Goal: Task Accomplishment & Management: Complete application form

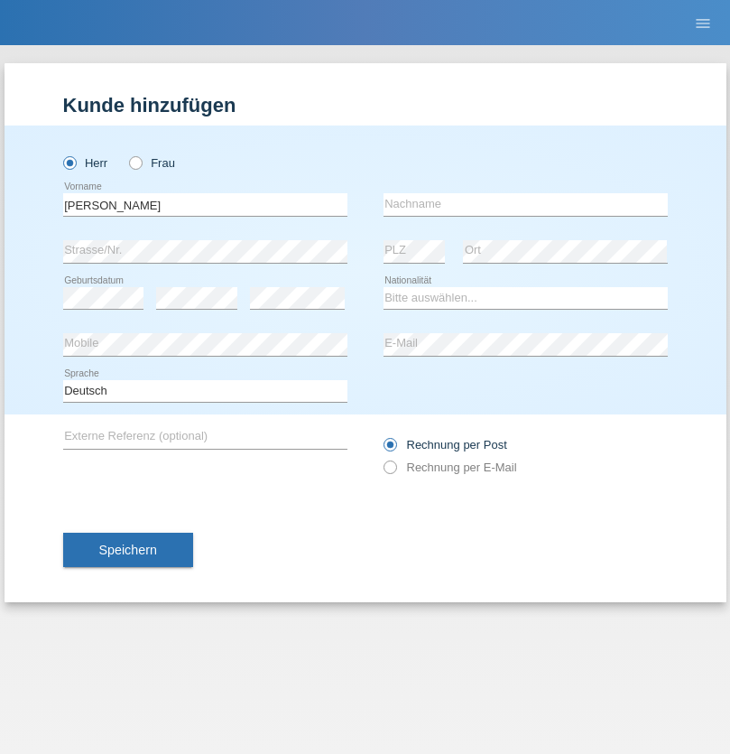
type input "Mohamed"
click at [525, 204] on input "text" at bounding box center [526, 204] width 284 height 23
type input "Mohamed"
select select "SY"
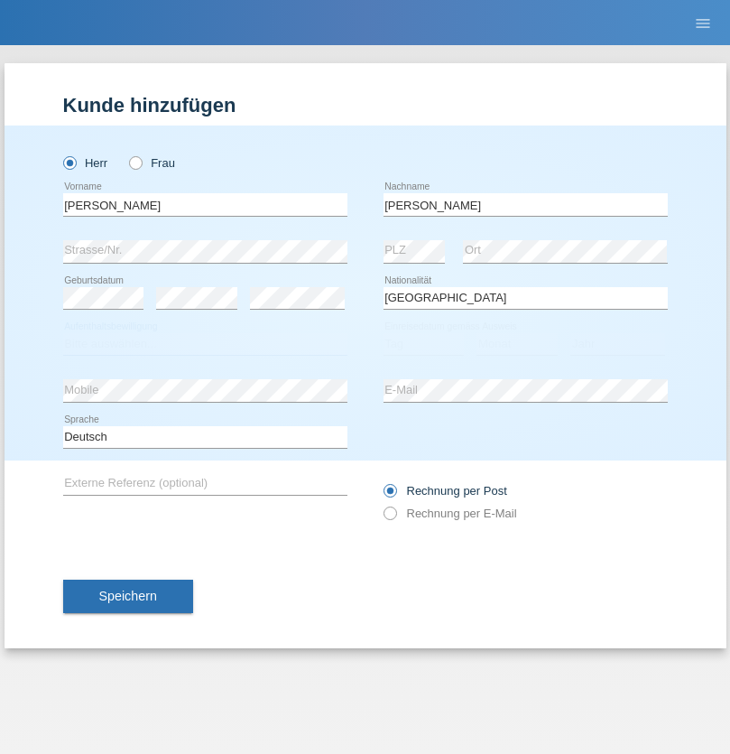
select select "C"
select select "21"
select select "12"
select select "2013"
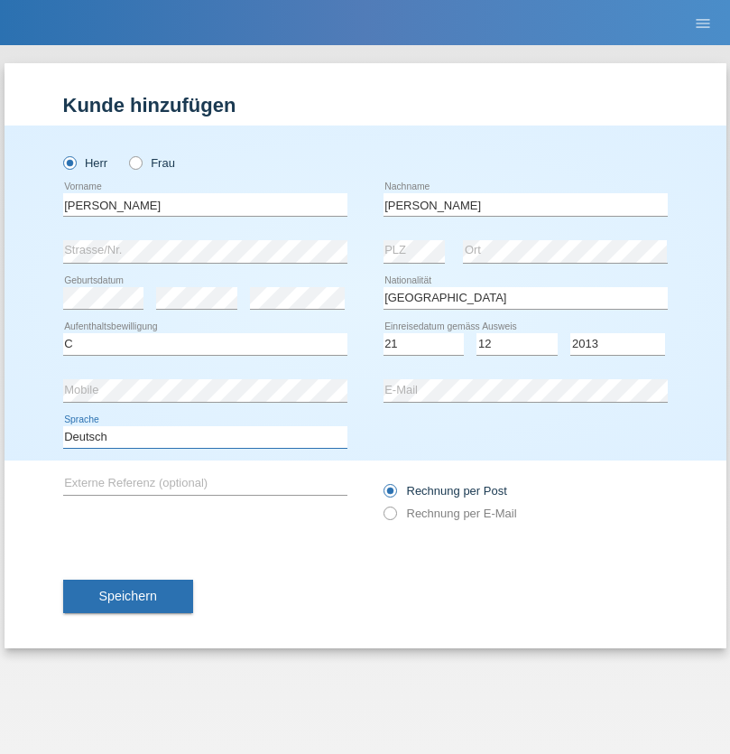
select select "en"
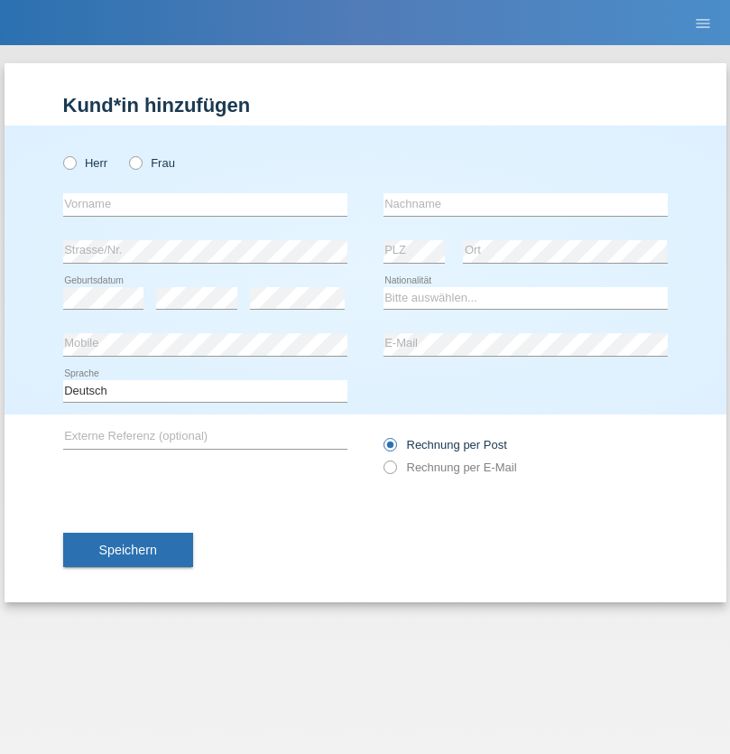
radio input "true"
click at [205, 204] on input "text" at bounding box center [205, 204] width 284 height 23
type input "David"
click at [525, 204] on input "text" at bounding box center [526, 204] width 284 height 23
type input "Senn"
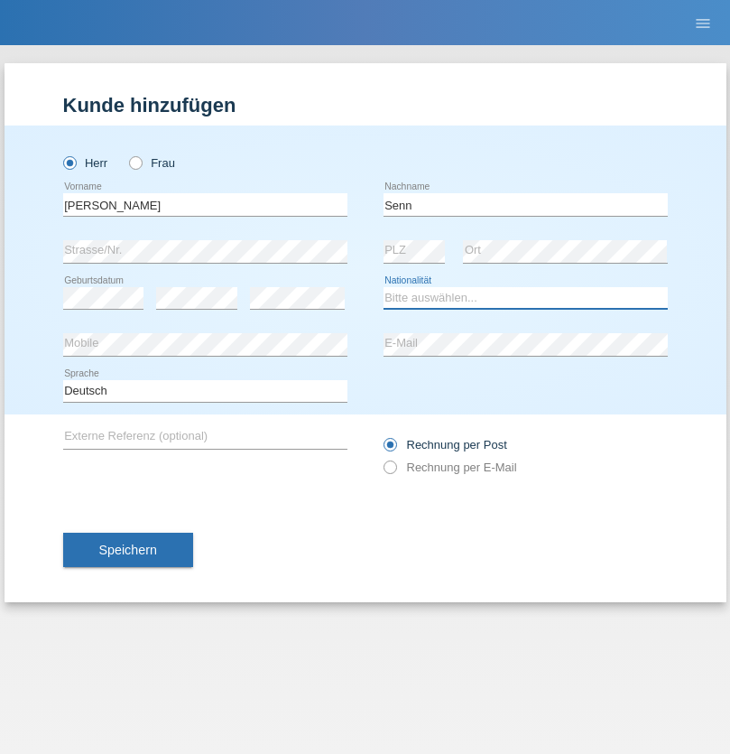
select select "CH"
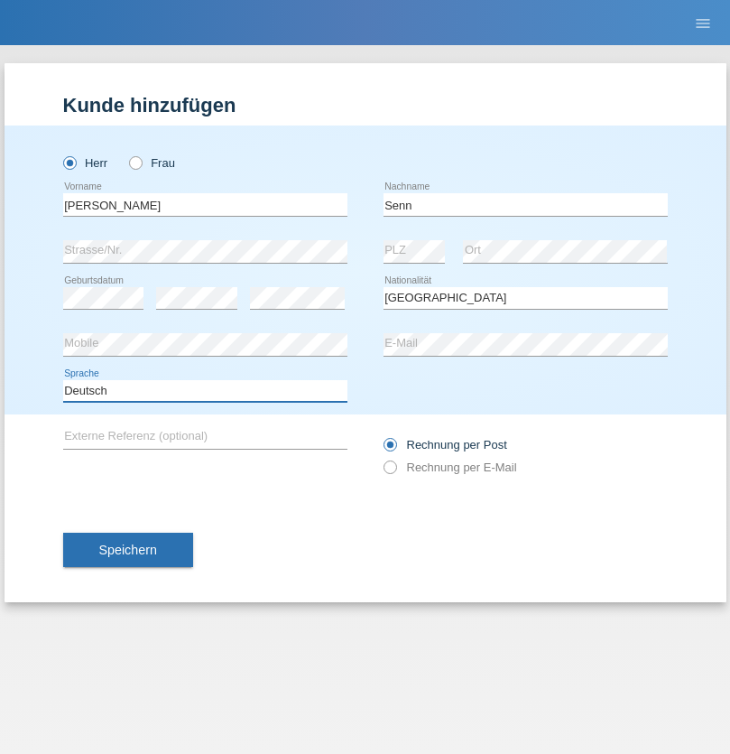
select select "en"
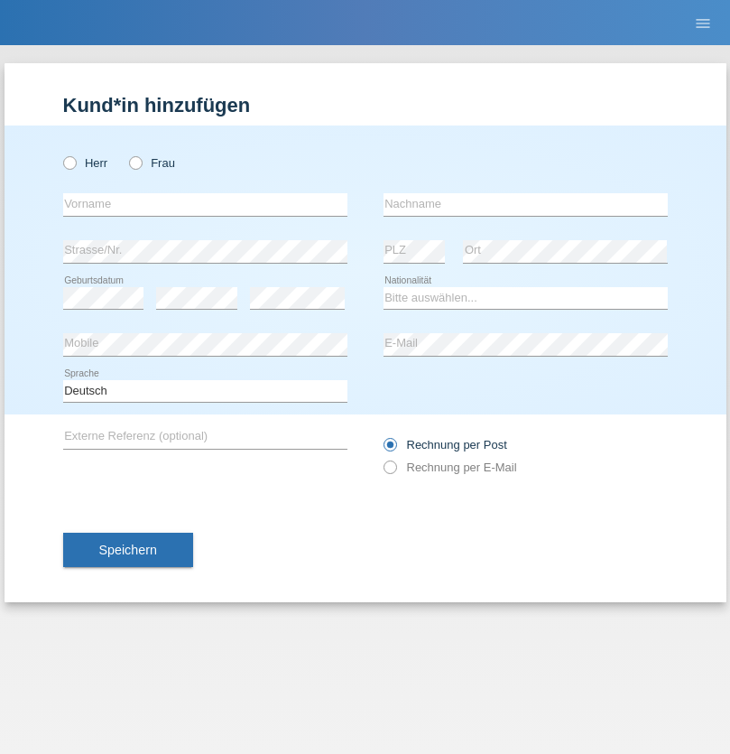
radio input "true"
click at [205, 204] on input "text" at bounding box center [205, 204] width 284 height 23
type input "Faraone"
click at [525, 204] on input "text" at bounding box center [526, 204] width 284 height 23
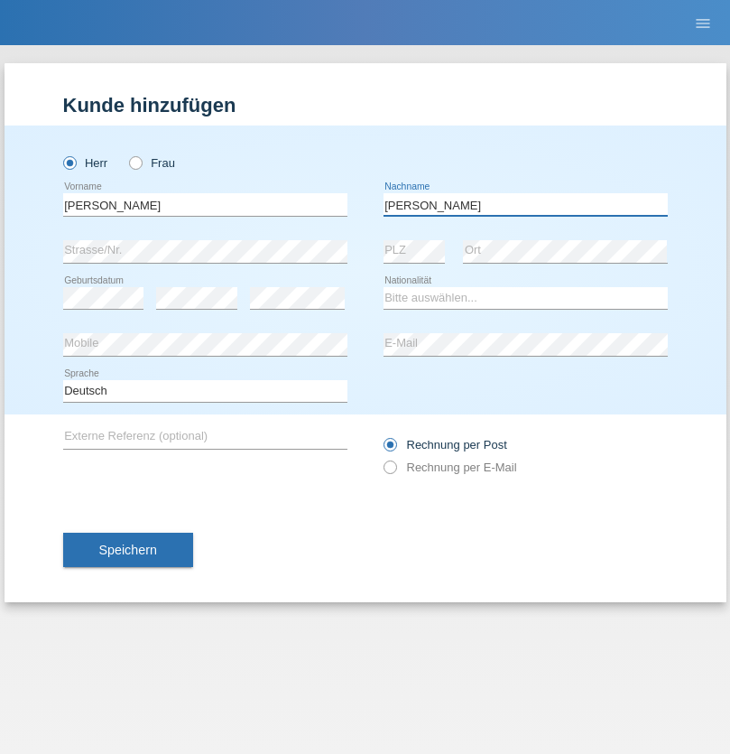
type input "[PERSON_NAME]"
select select "IT"
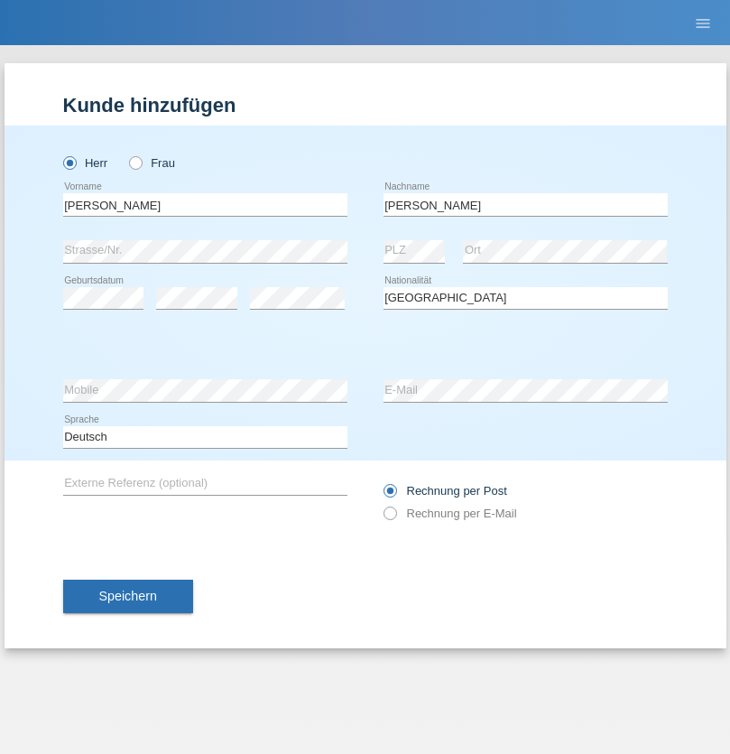
select select "C"
select select "19"
select select "08"
select select "1971"
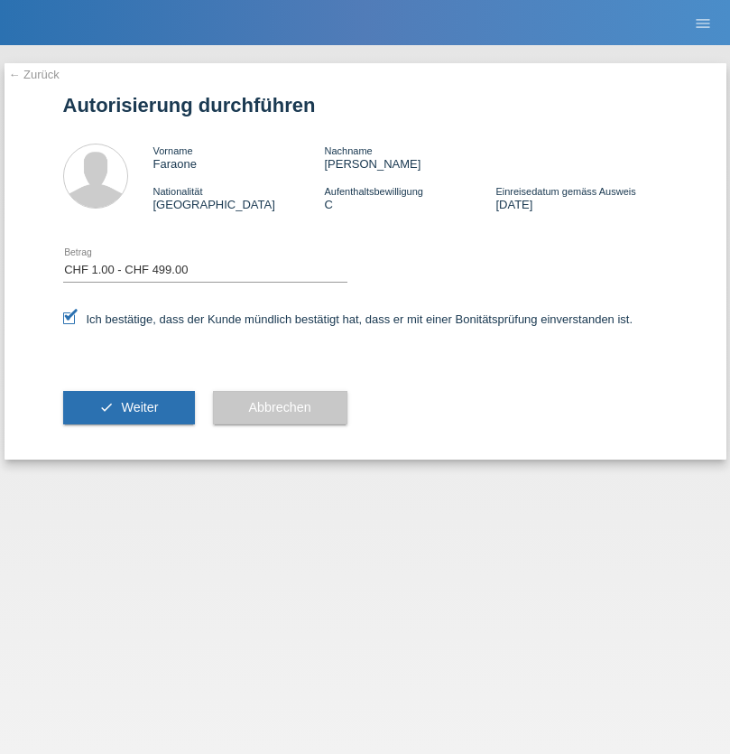
select select "1"
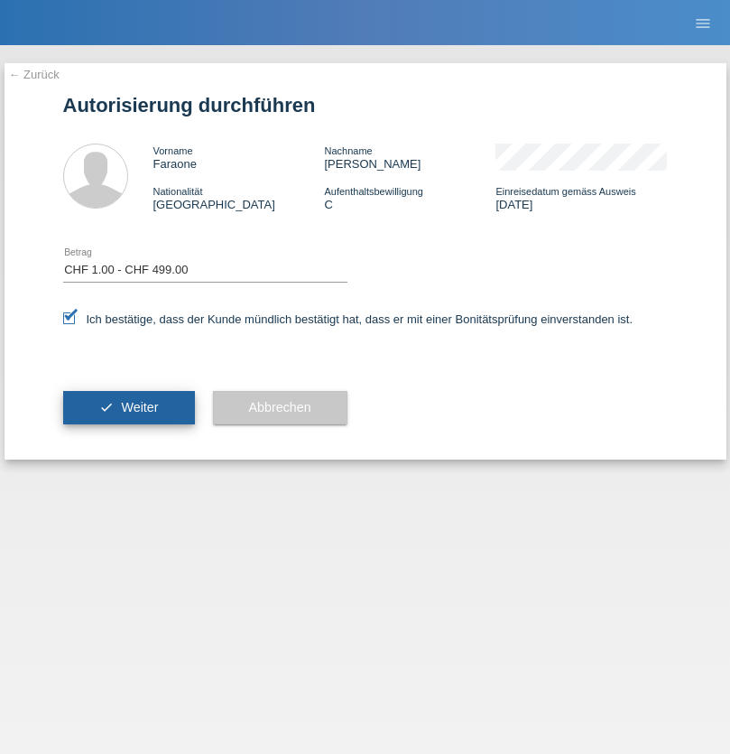
click at [128, 407] on span "Weiter" at bounding box center [139, 407] width 37 height 14
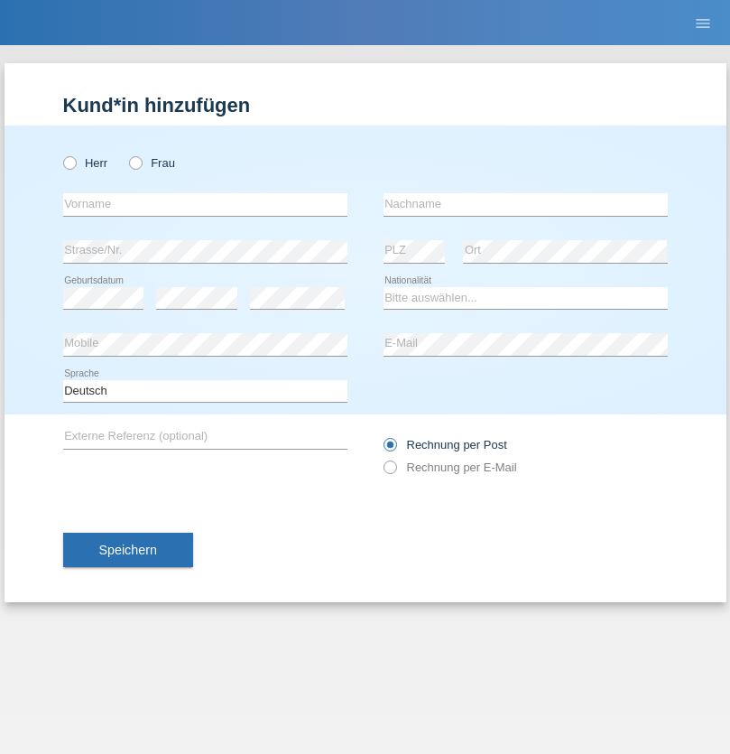
radio input "true"
click at [205, 204] on input "text" at bounding box center [205, 204] width 284 height 23
type input "Rihanna"
click at [525, 204] on input "text" at bounding box center [526, 204] width 284 height 23
type input "Dössegger"
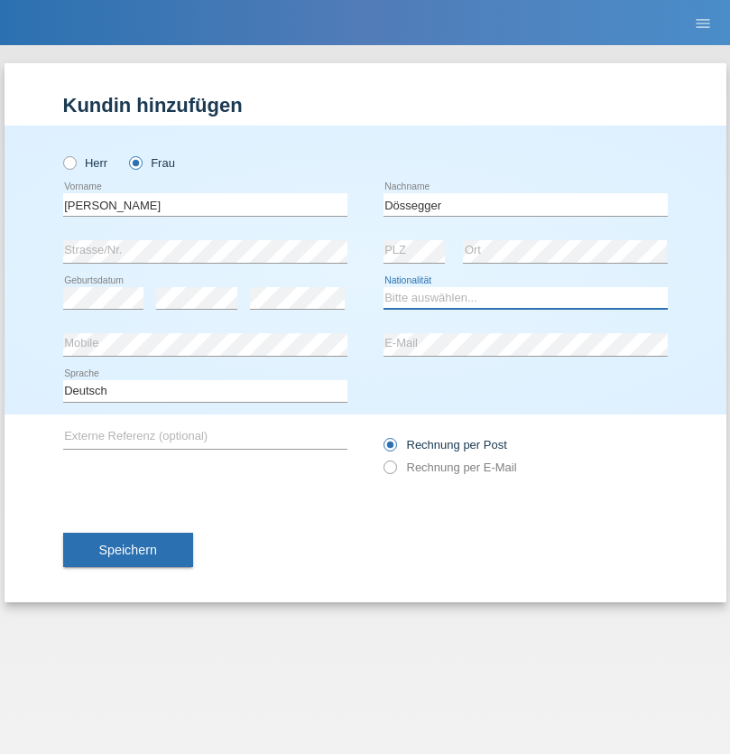
select select "CH"
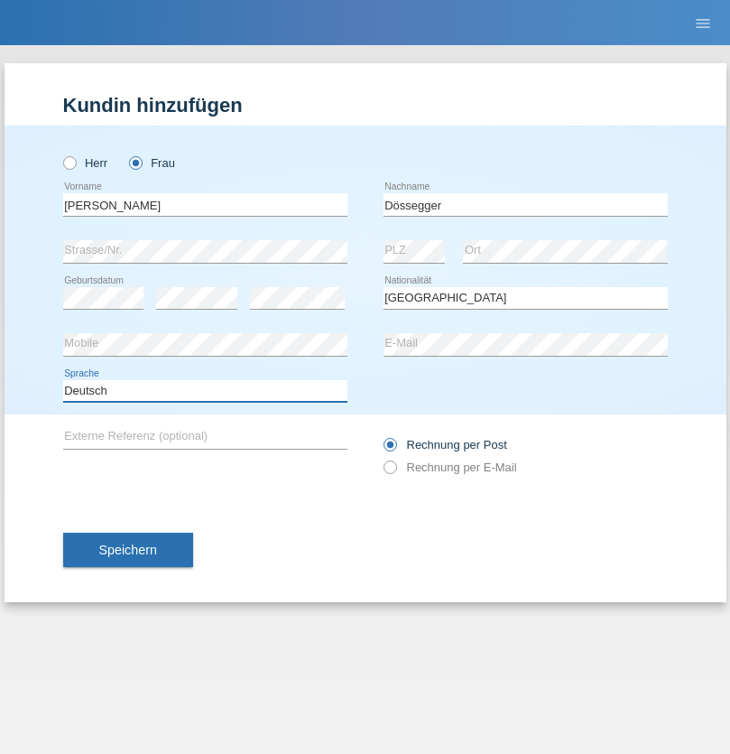
select select "en"
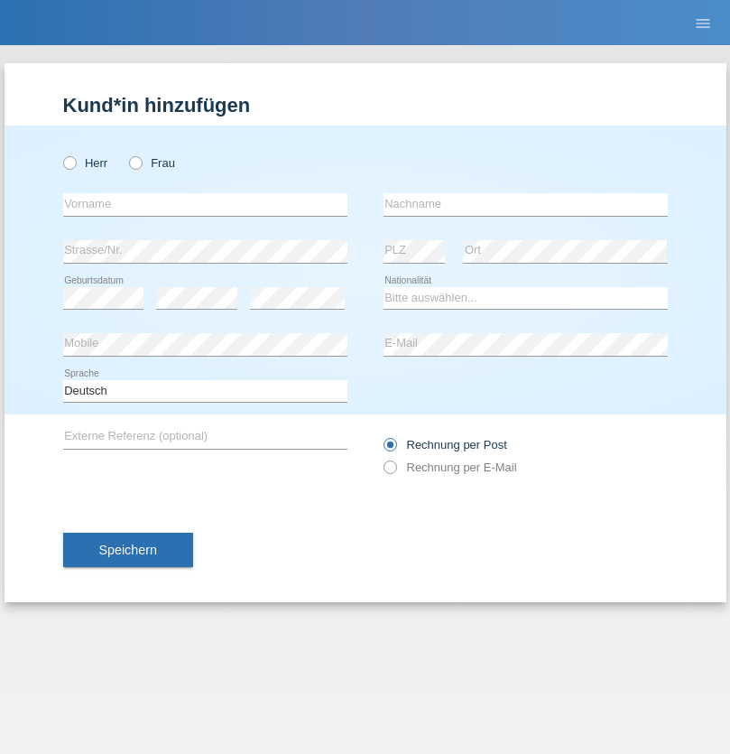
radio input "true"
click at [205, 204] on input "text" at bounding box center [205, 204] width 284 height 23
type input "firat"
click at [525, 204] on input "text" at bounding box center [526, 204] width 284 height 23
type input "kara"
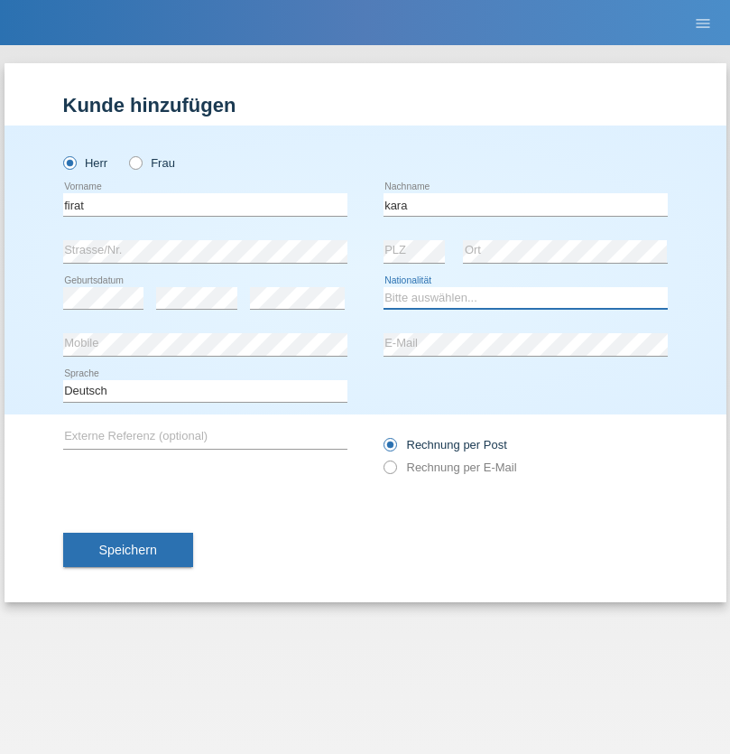
select select "CH"
radio input "true"
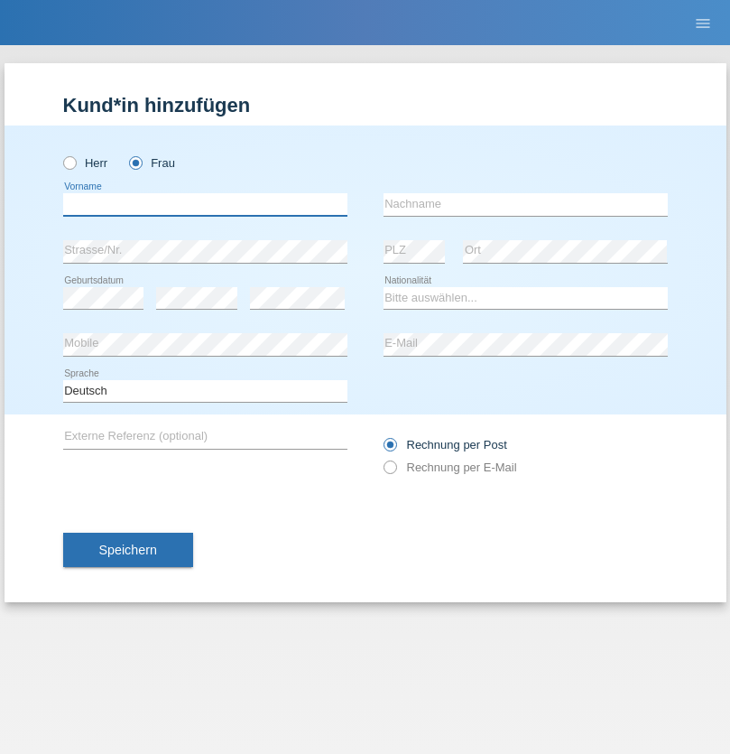
click at [205, 204] on input "text" at bounding box center [205, 204] width 284 height 23
type input "Senije"
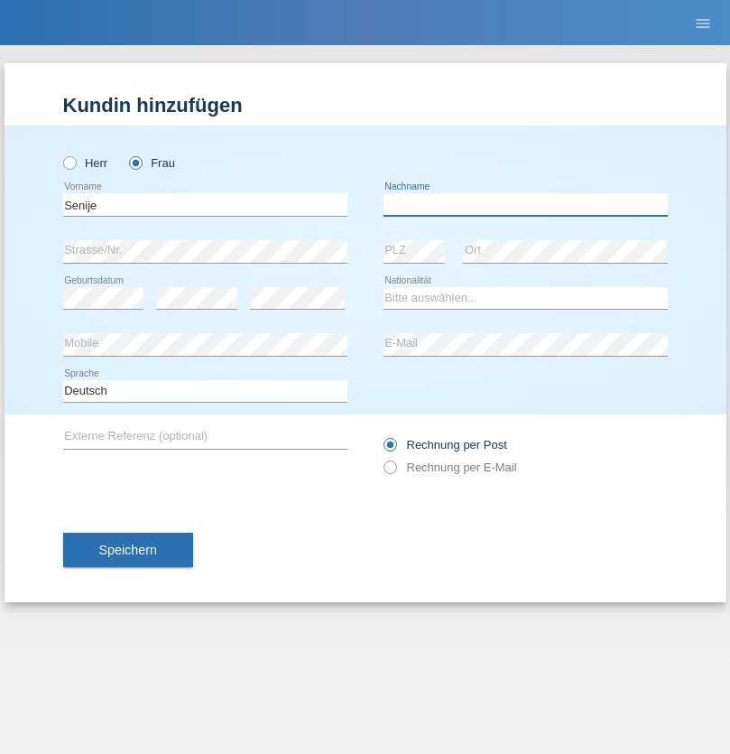
click at [525, 204] on input "text" at bounding box center [526, 204] width 284 height 23
type input "Rama"
select select "CH"
radio input "true"
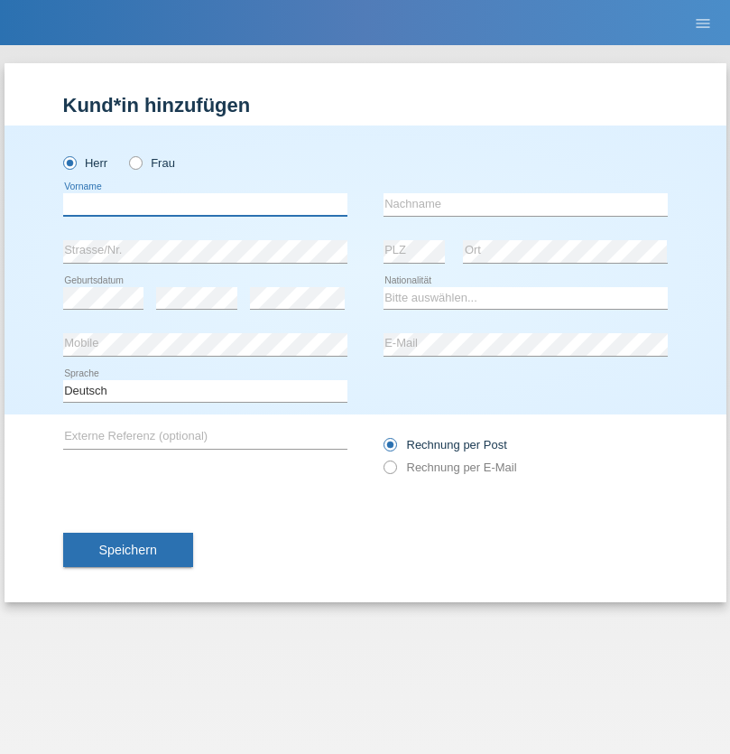
click at [205, 204] on input "text" at bounding box center [205, 204] width 284 height 23
type input "Andy"
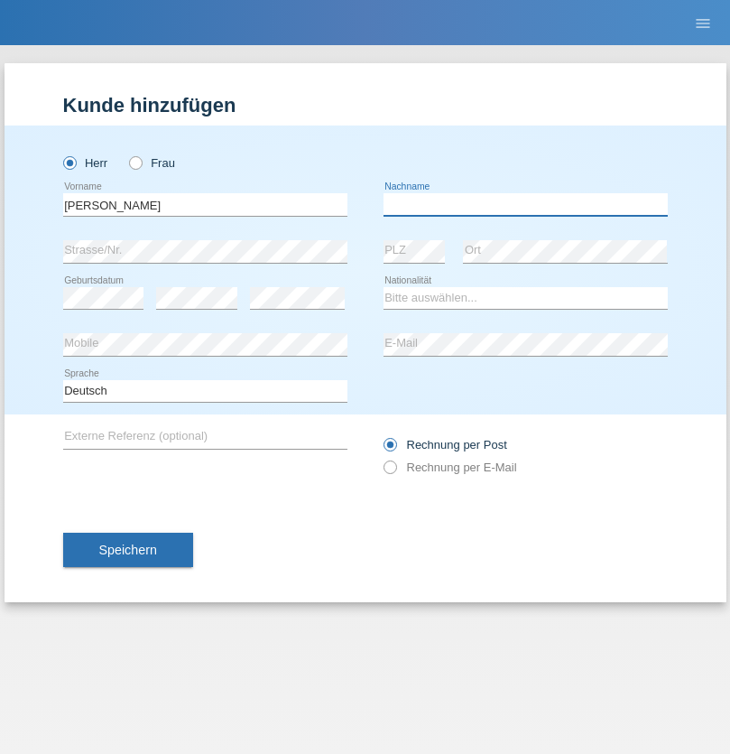
click at [525, 204] on input "text" at bounding box center [526, 204] width 284 height 23
type input "Priestley"
select select "CH"
radio input "true"
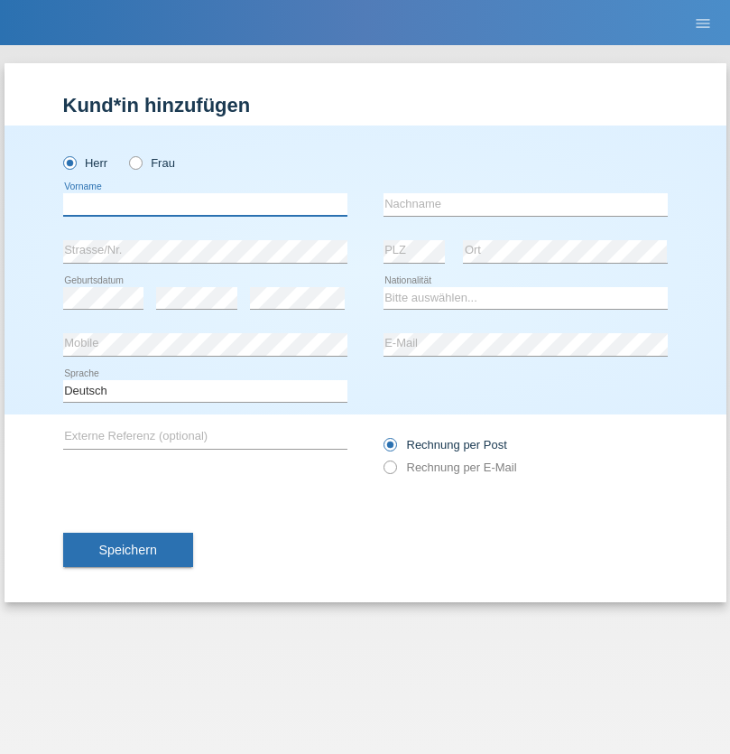
click at [205, 204] on input "text" at bounding box center [205, 204] width 284 height 23
type input "Francesco"
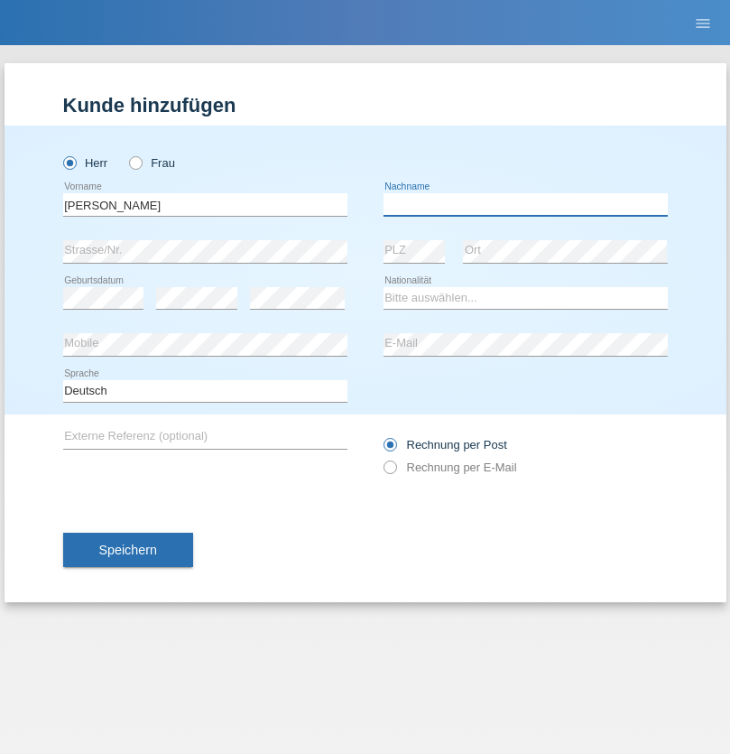
click at [525, 204] on input "text" at bounding box center [526, 204] width 284 height 23
type input "Fortugno"
select select "IT"
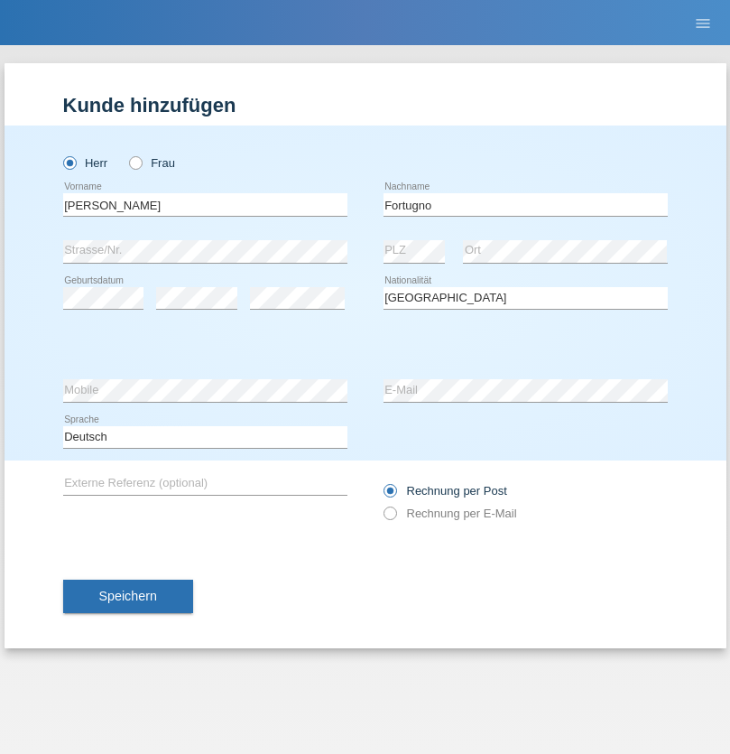
select select "C"
select select "09"
select select "08"
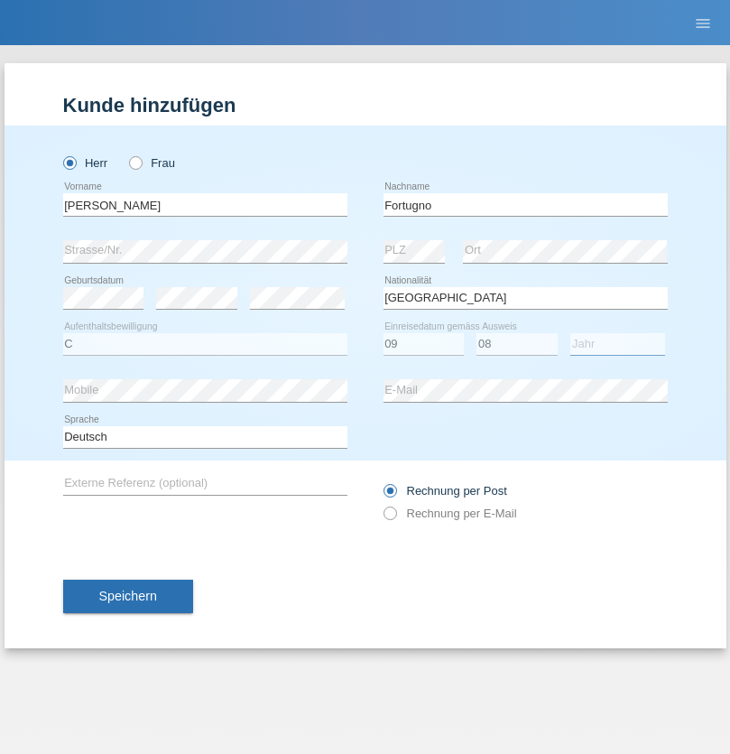
select select "2006"
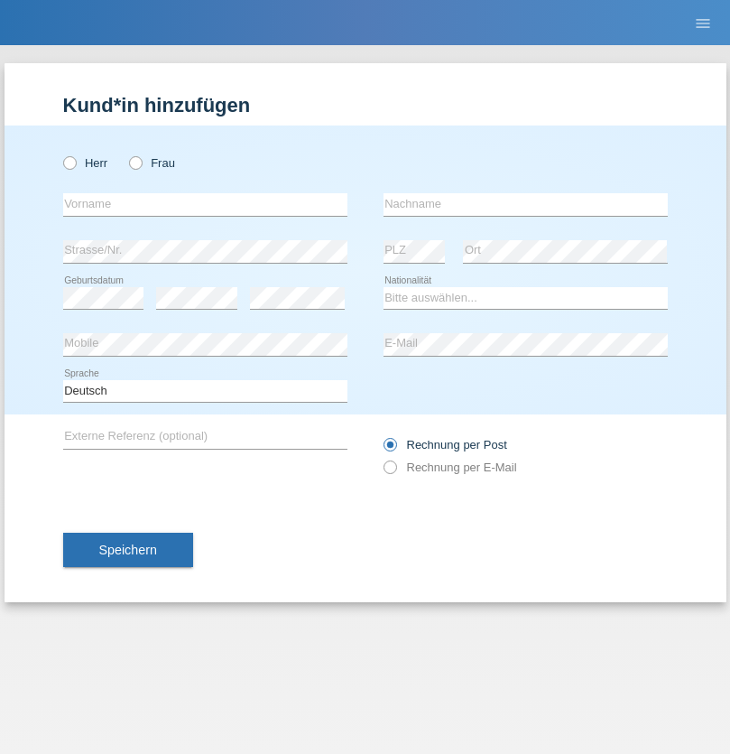
radio input "true"
click at [205, 204] on input "text" at bounding box center [205, 204] width 284 height 23
type input "Farkash"
click at [525, 204] on input "text" at bounding box center [526, 204] width 284 height 23
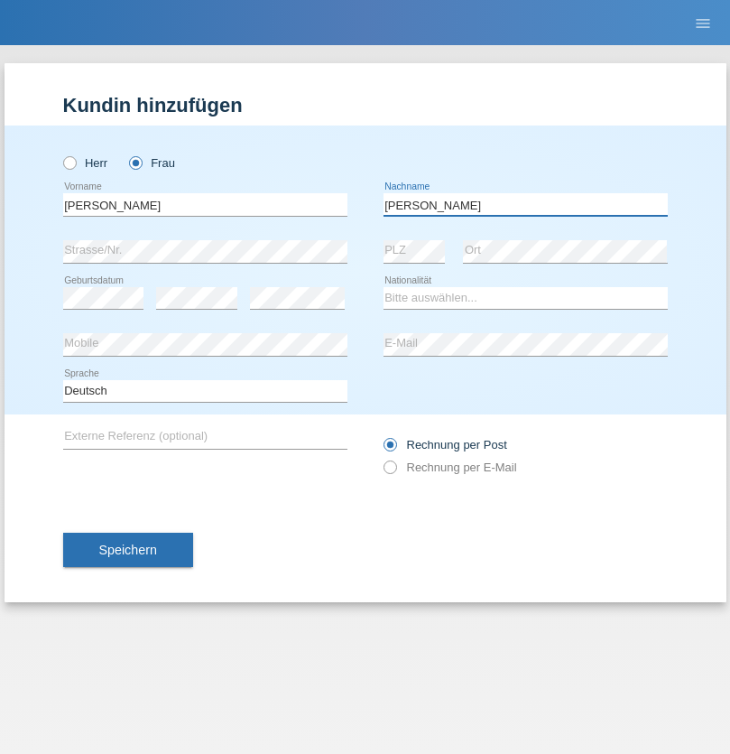
type input "Yolana"
select select "UA"
select select "C"
select select "23"
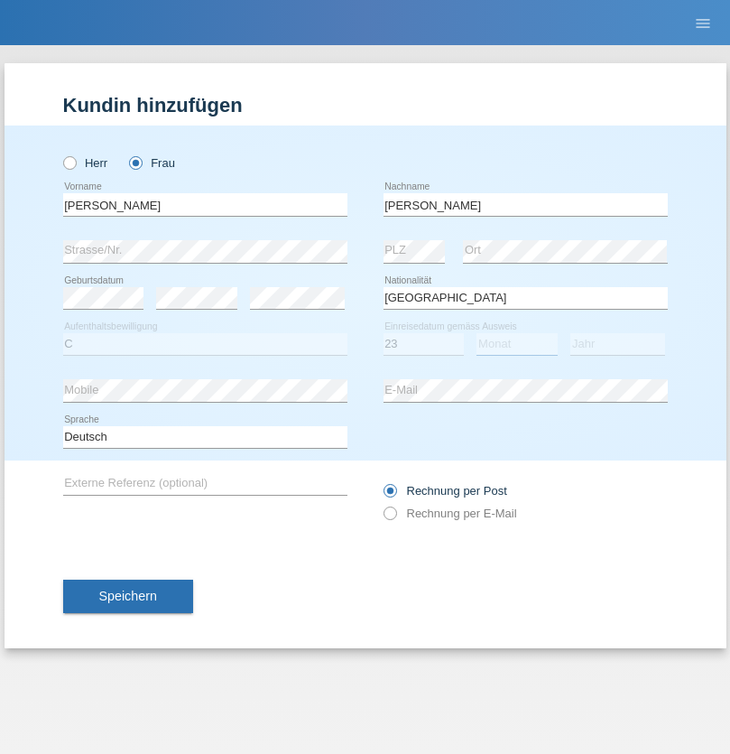
select select "10"
select select "2021"
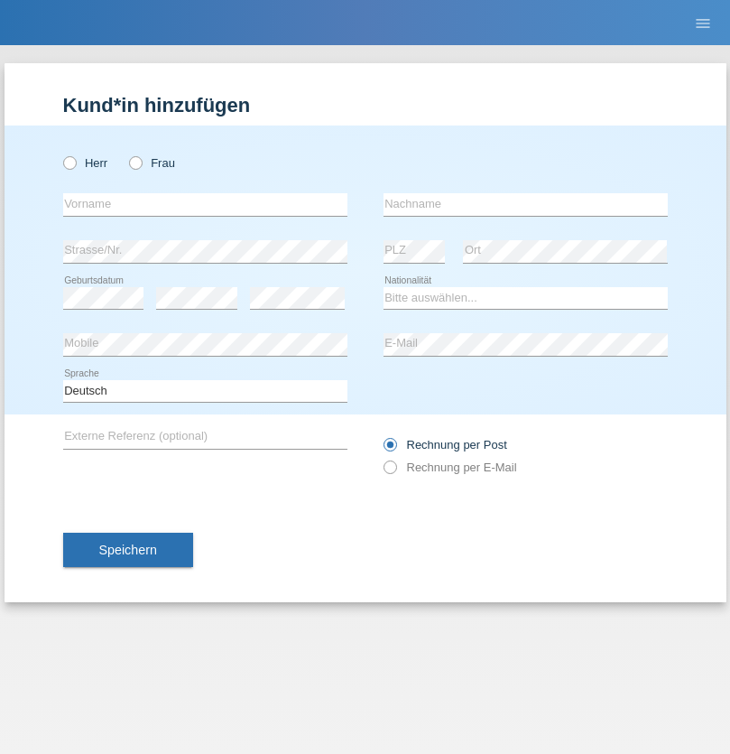
radio input "true"
click at [205, 204] on input "text" at bounding box center [205, 204] width 284 height 23
type input "Nuria"
click at [525, 204] on input "text" at bounding box center [526, 204] width 284 height 23
type input "D'Antino"
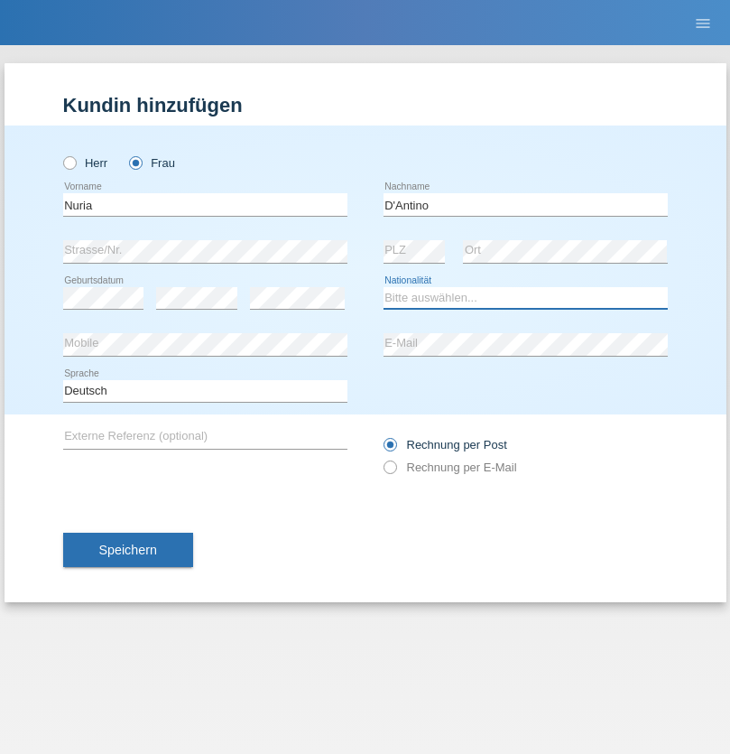
select select "CH"
